Goal: Check status: Check status

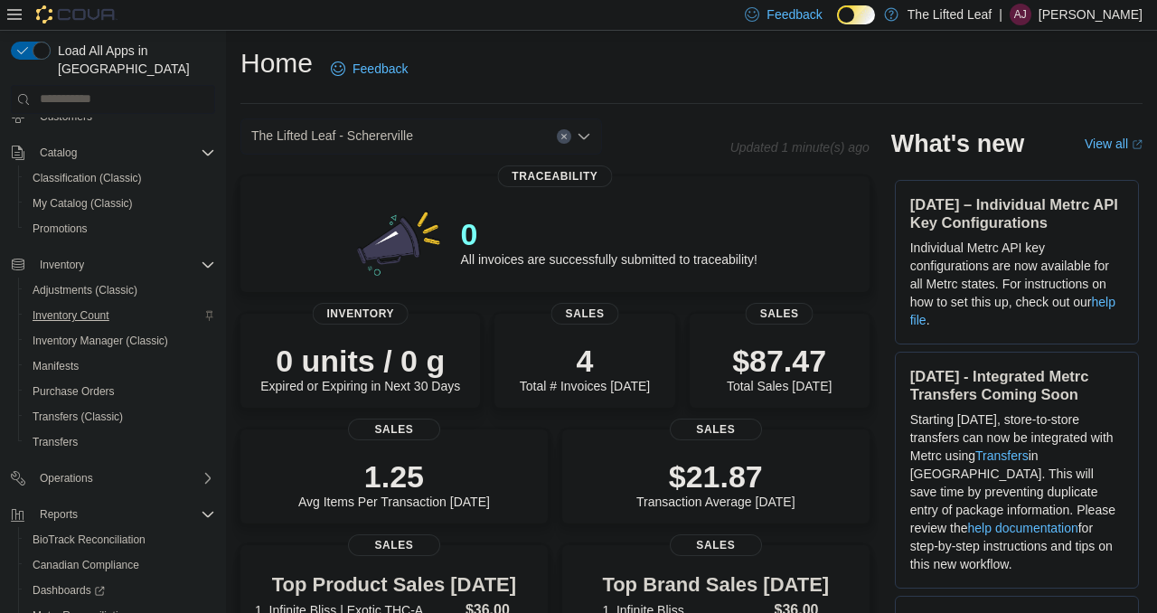
scroll to position [156, 0]
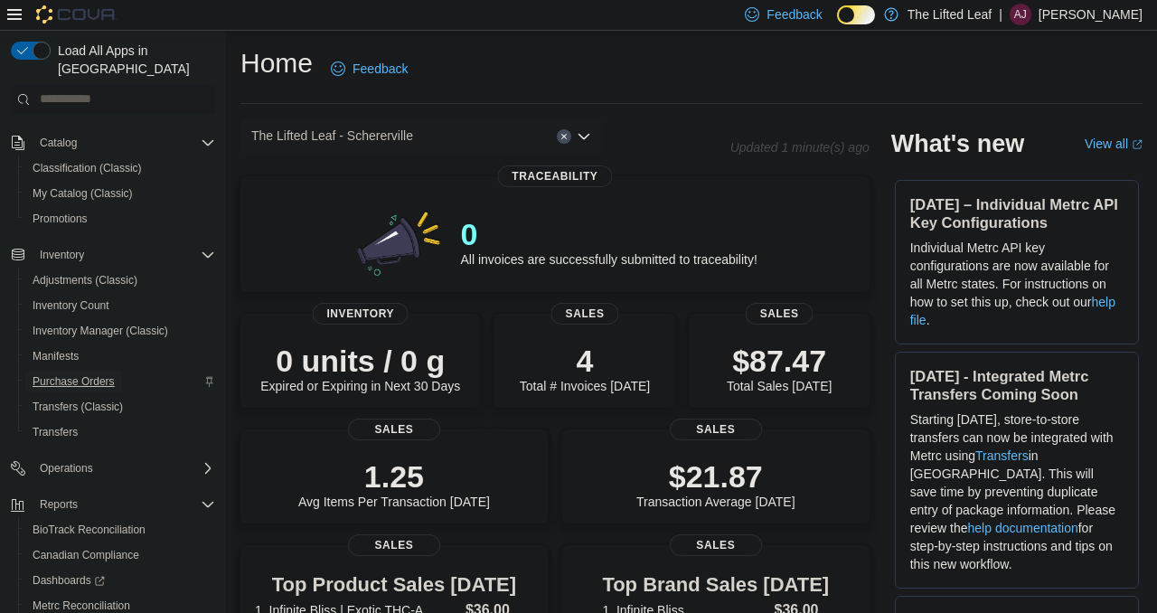
click at [105, 374] on span "Purchase Orders" at bounding box center [74, 381] width 82 height 14
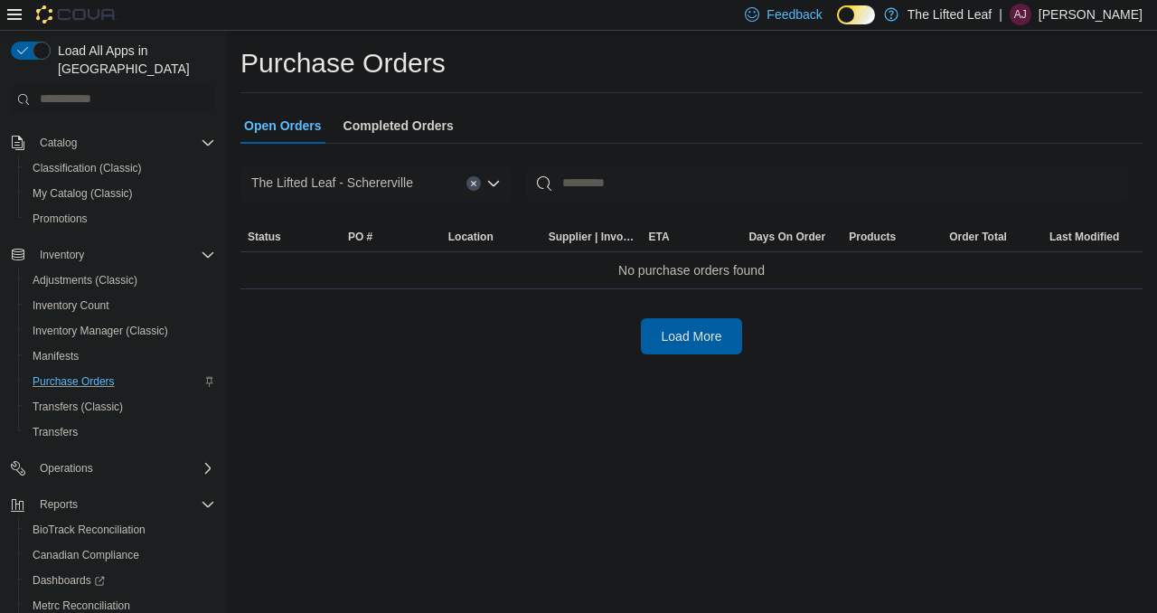
scroll to position [246, 0]
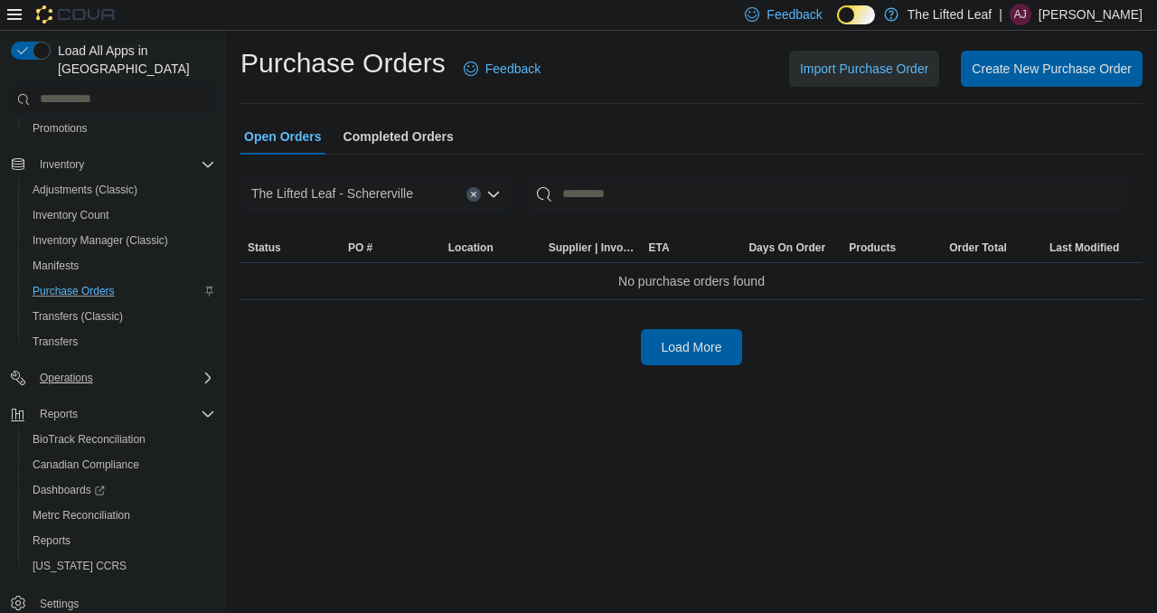
click at [149, 367] on div "Operations" at bounding box center [124, 378] width 183 height 22
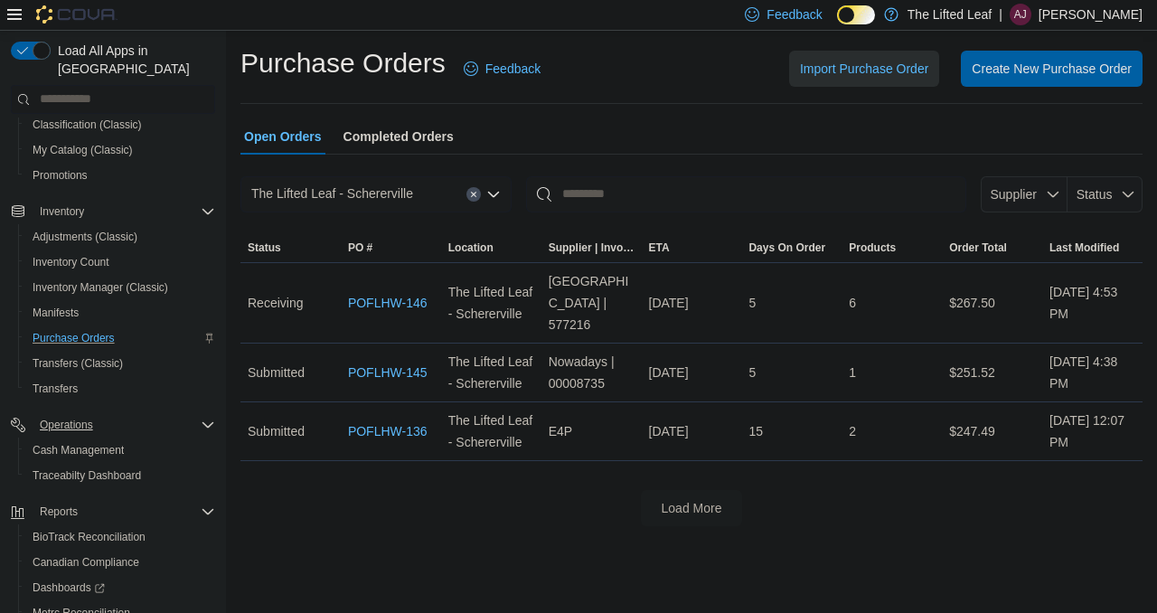
scroll to position [186, 0]
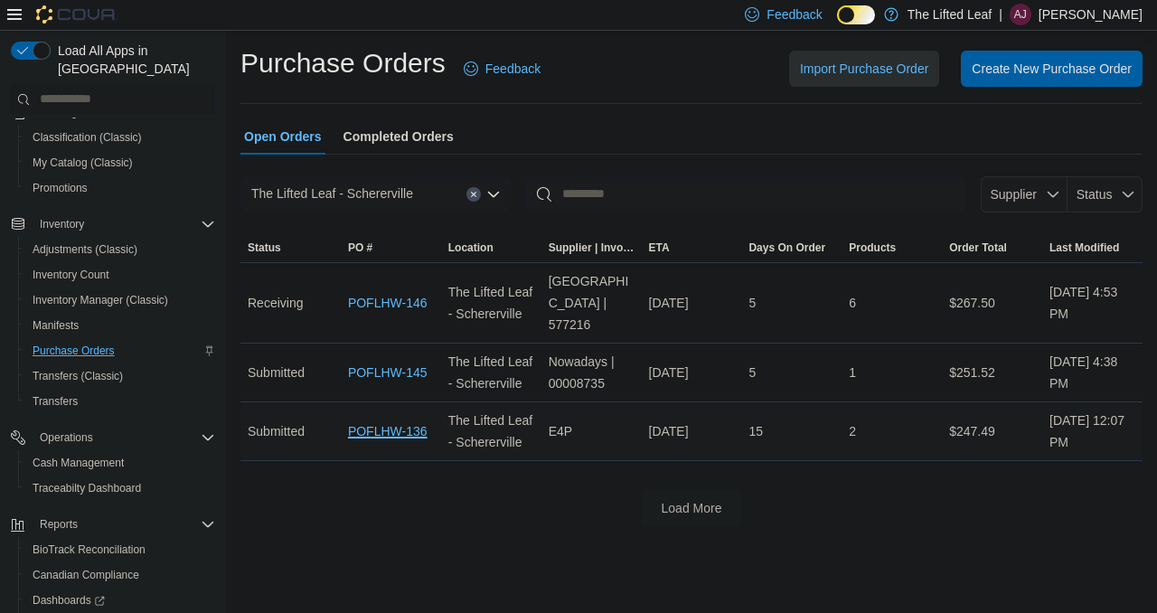
click at [379, 442] on link "POFLHW-136" at bounding box center [388, 431] width 80 height 22
click at [393, 383] on link "POFLHW-145" at bounding box center [388, 373] width 80 height 22
